Goal: Obtain resource: Obtain resource

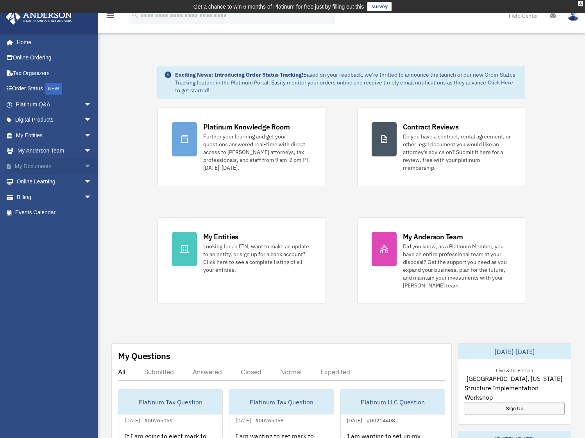
click at [84, 163] on span "arrow_drop_down" at bounding box center [92, 166] width 16 height 16
click at [38, 178] on link "Box" at bounding box center [57, 182] width 93 height 16
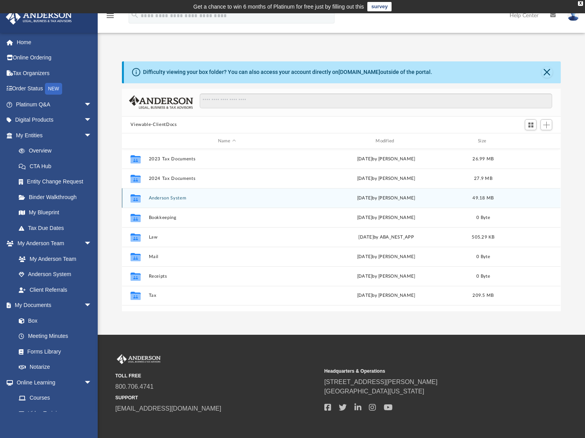
scroll to position [172, 433]
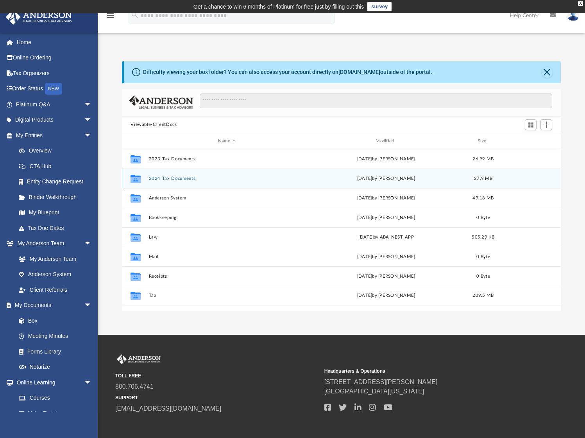
click at [169, 180] on button "2024 Tax Documents" at bounding box center [227, 178] width 156 height 5
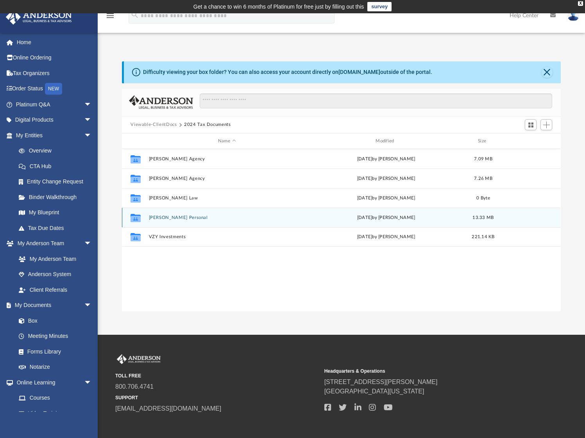
click at [163, 216] on button "[PERSON_NAME] Personal" at bounding box center [227, 217] width 156 height 5
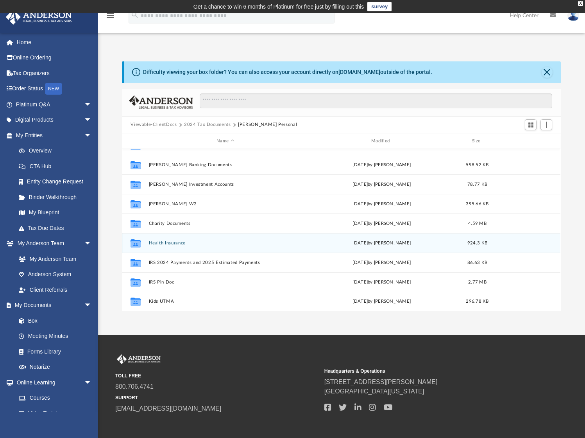
scroll to position [53, 0]
click at [168, 241] on button "Health Insurance" at bounding box center [225, 242] width 153 height 5
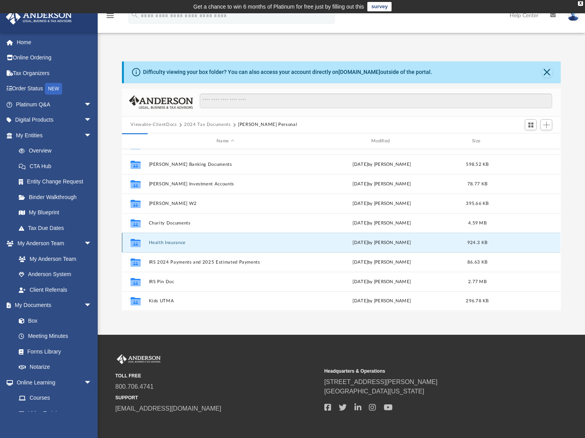
scroll to position [0, 0]
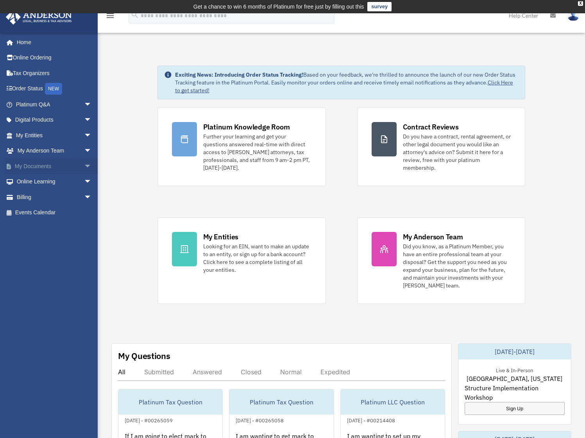
click at [84, 166] on span "arrow_drop_down" at bounding box center [92, 166] width 16 height 16
click at [29, 181] on link "Box" at bounding box center [57, 182] width 93 height 16
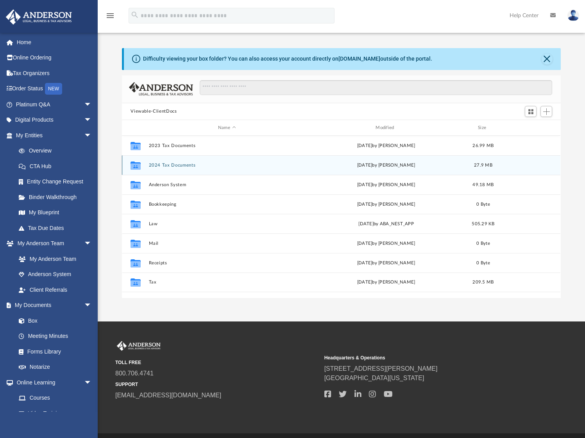
scroll to position [172, 433]
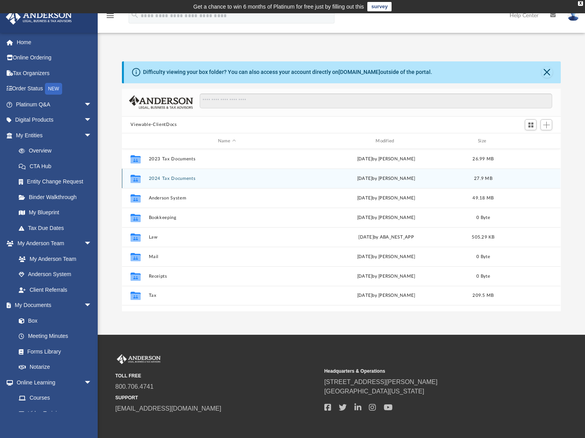
click at [174, 181] on div "Collaborated Folder 2024 Tax Documents [DATE] by [PERSON_NAME] 27.9 MB" at bounding box center [341, 178] width 439 height 20
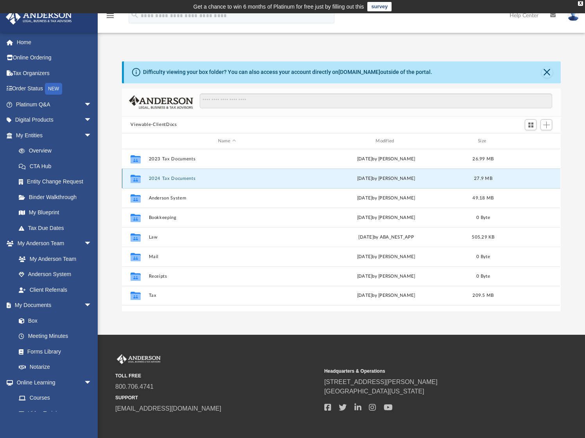
click at [173, 179] on button "2024 Tax Documents" at bounding box center [227, 178] width 156 height 5
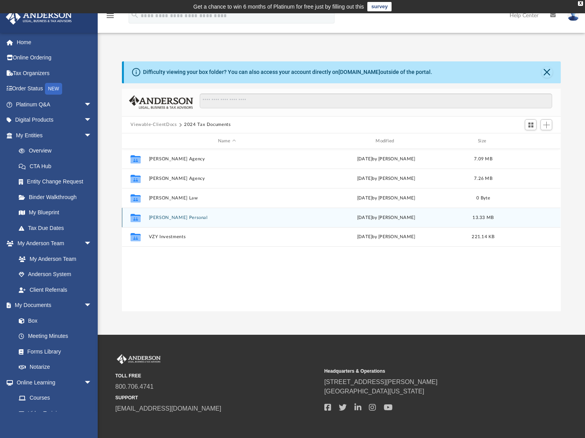
click at [169, 220] on div "Collaborated Folder [PERSON_NAME] Personal [DATE] by [PERSON_NAME] 13.33 MB" at bounding box center [341, 218] width 439 height 20
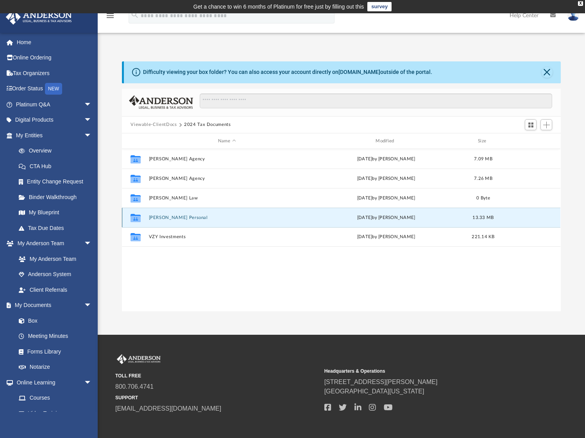
click at [171, 217] on button "[PERSON_NAME] Personal" at bounding box center [227, 217] width 156 height 5
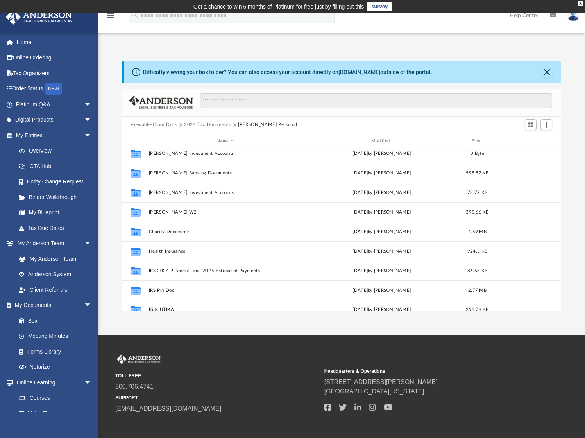
scroll to position [53, 0]
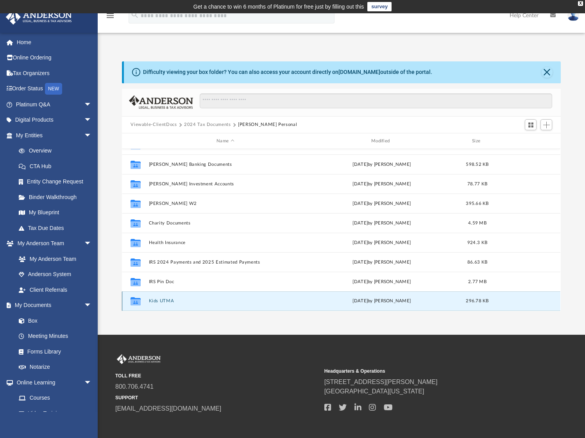
click at [160, 301] on button "Kids UTMA" at bounding box center [225, 301] width 153 height 5
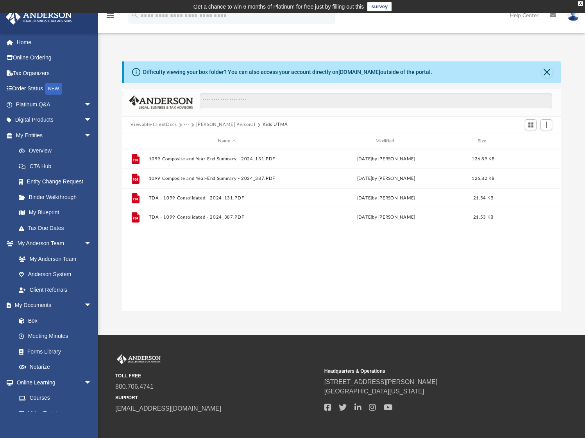
scroll to position [0, 0]
click at [546, 70] on button "Close" at bounding box center [547, 72] width 11 height 11
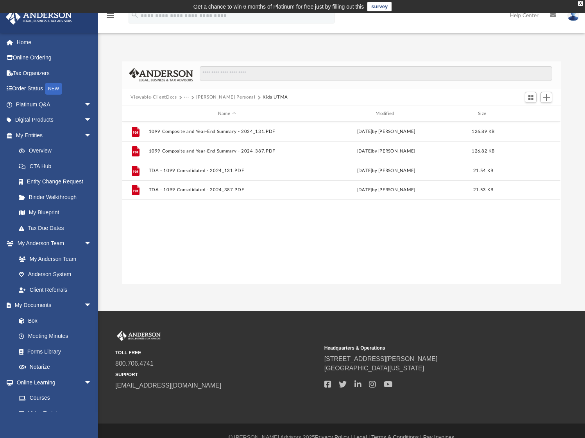
click at [214, 98] on button "Veasey Personal" at bounding box center [225, 97] width 59 height 7
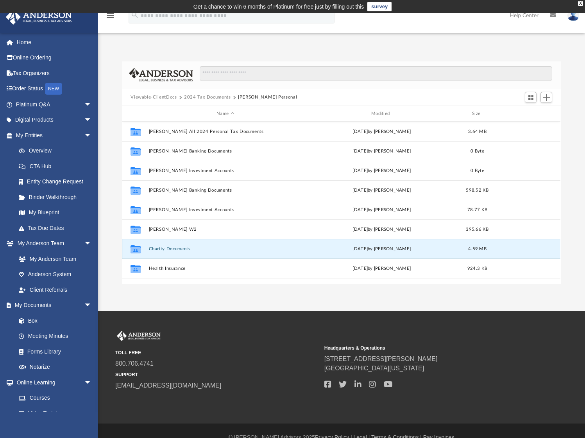
click at [168, 250] on button "Charity Documents" at bounding box center [225, 248] width 153 height 5
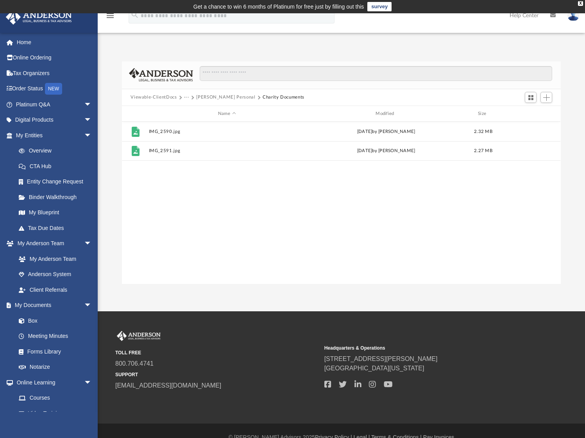
click at [217, 97] on button "Veasey Personal" at bounding box center [225, 97] width 59 height 7
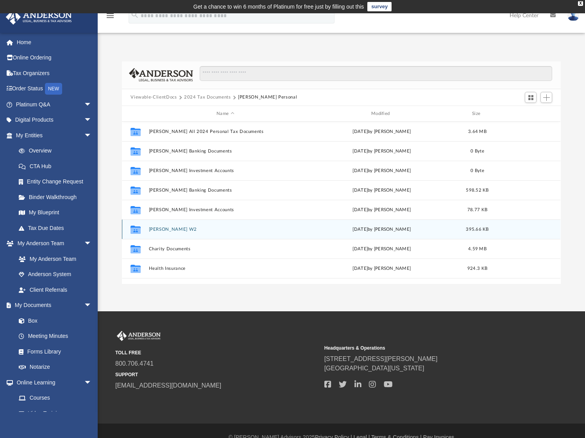
click at [156, 228] on button "Brett W2" at bounding box center [225, 229] width 153 height 5
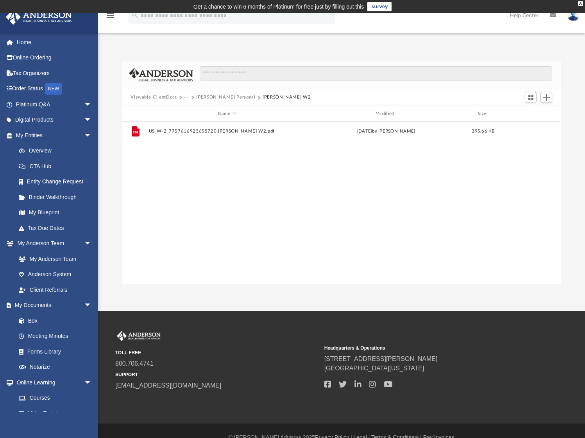
click at [215, 94] on button "Veasey Personal" at bounding box center [225, 97] width 59 height 7
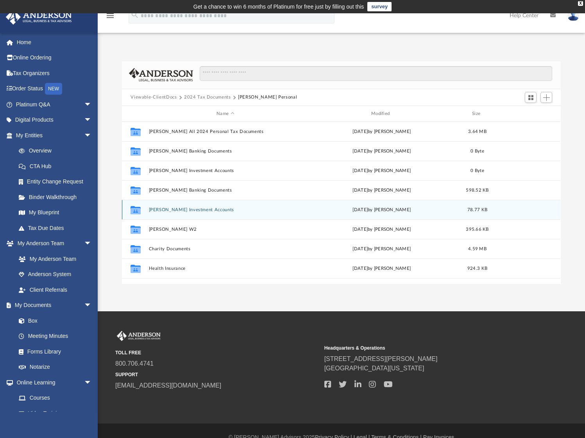
click at [163, 207] on button "Brett Investment Accounts" at bounding box center [225, 209] width 153 height 5
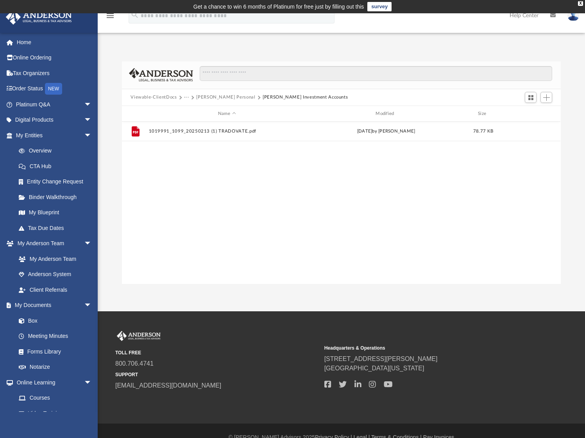
click at [215, 96] on button "Veasey Personal" at bounding box center [225, 97] width 59 height 7
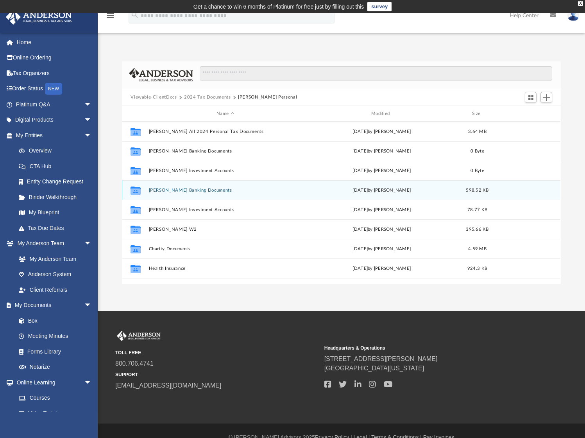
click at [183, 190] on button "Brett Banking Documents" at bounding box center [225, 190] width 153 height 5
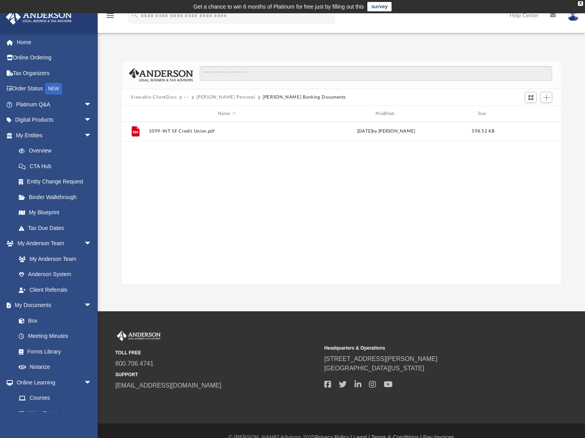
click at [221, 95] on button "Veasey Personal" at bounding box center [225, 97] width 59 height 7
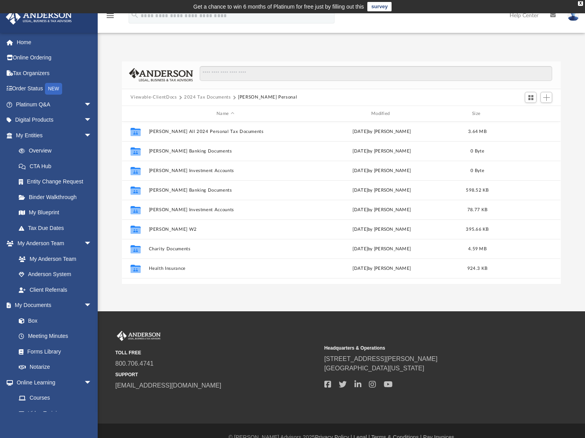
click at [213, 98] on button "2024 Tax Documents" at bounding box center [207, 97] width 47 height 7
